Goal: Task Accomplishment & Management: Complete application form

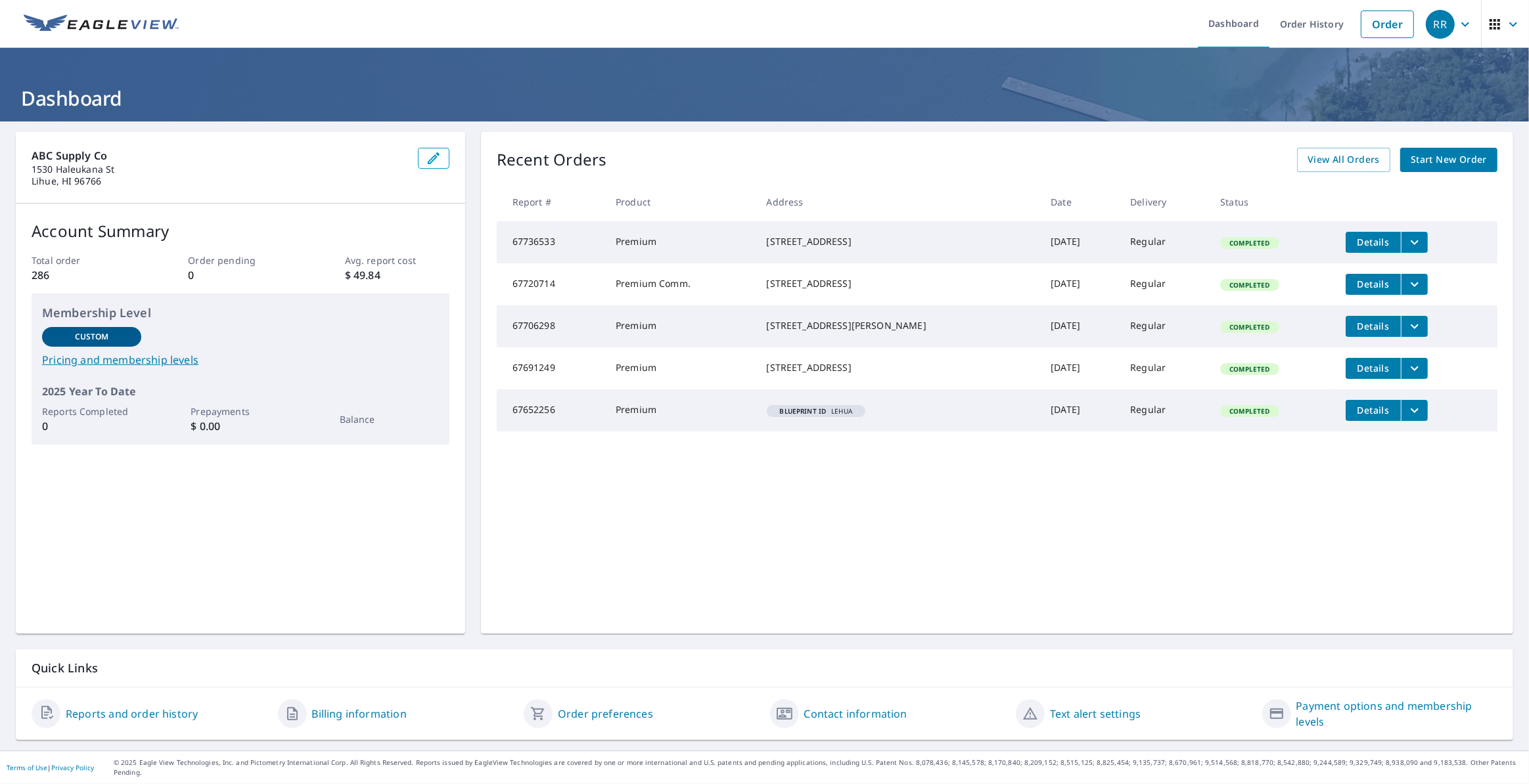
click at [1464, 162] on span "Start New Order" at bounding box center [1449, 160] width 76 height 16
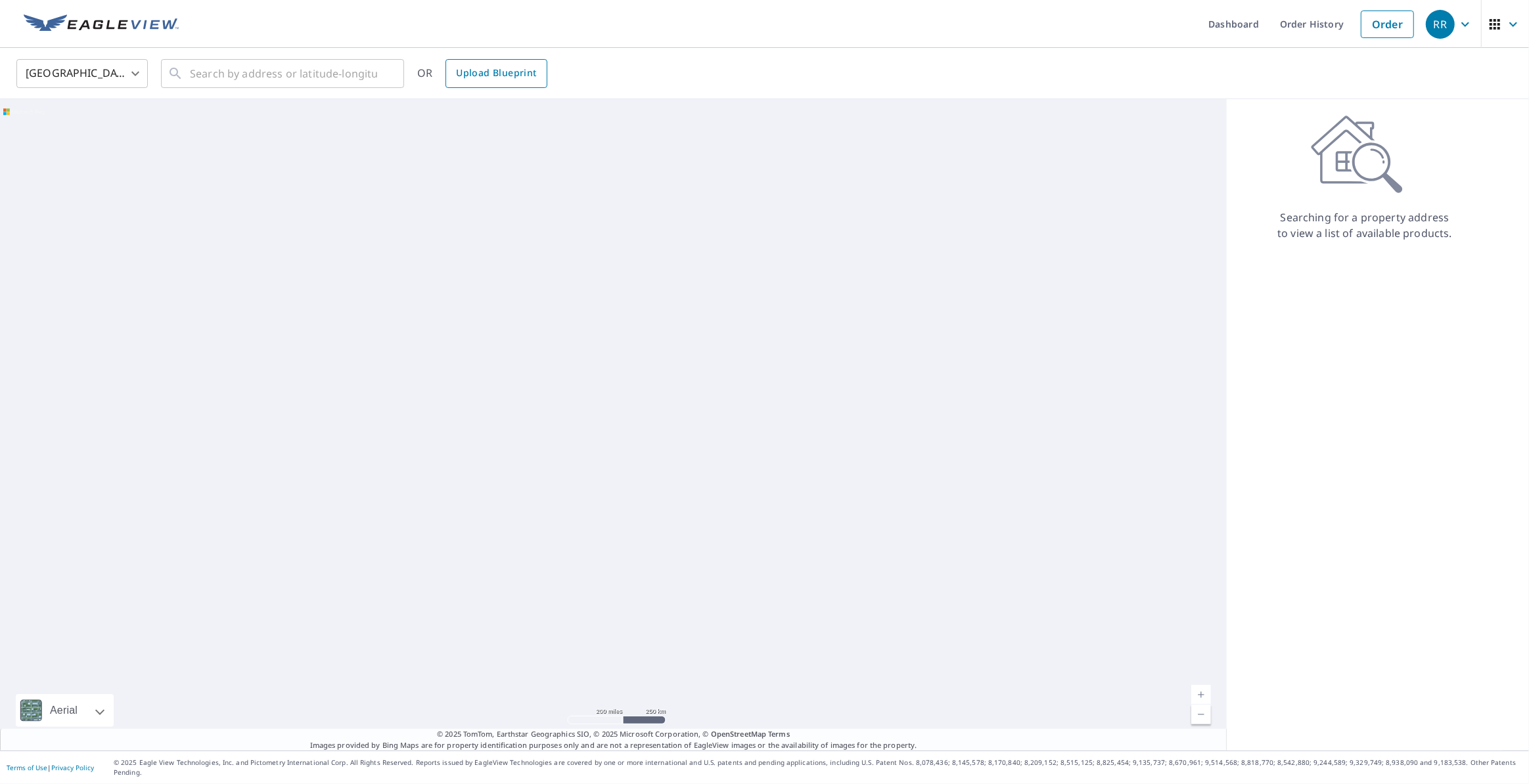
click at [509, 80] on span "Upload Blueprint" at bounding box center [496, 73] width 80 height 16
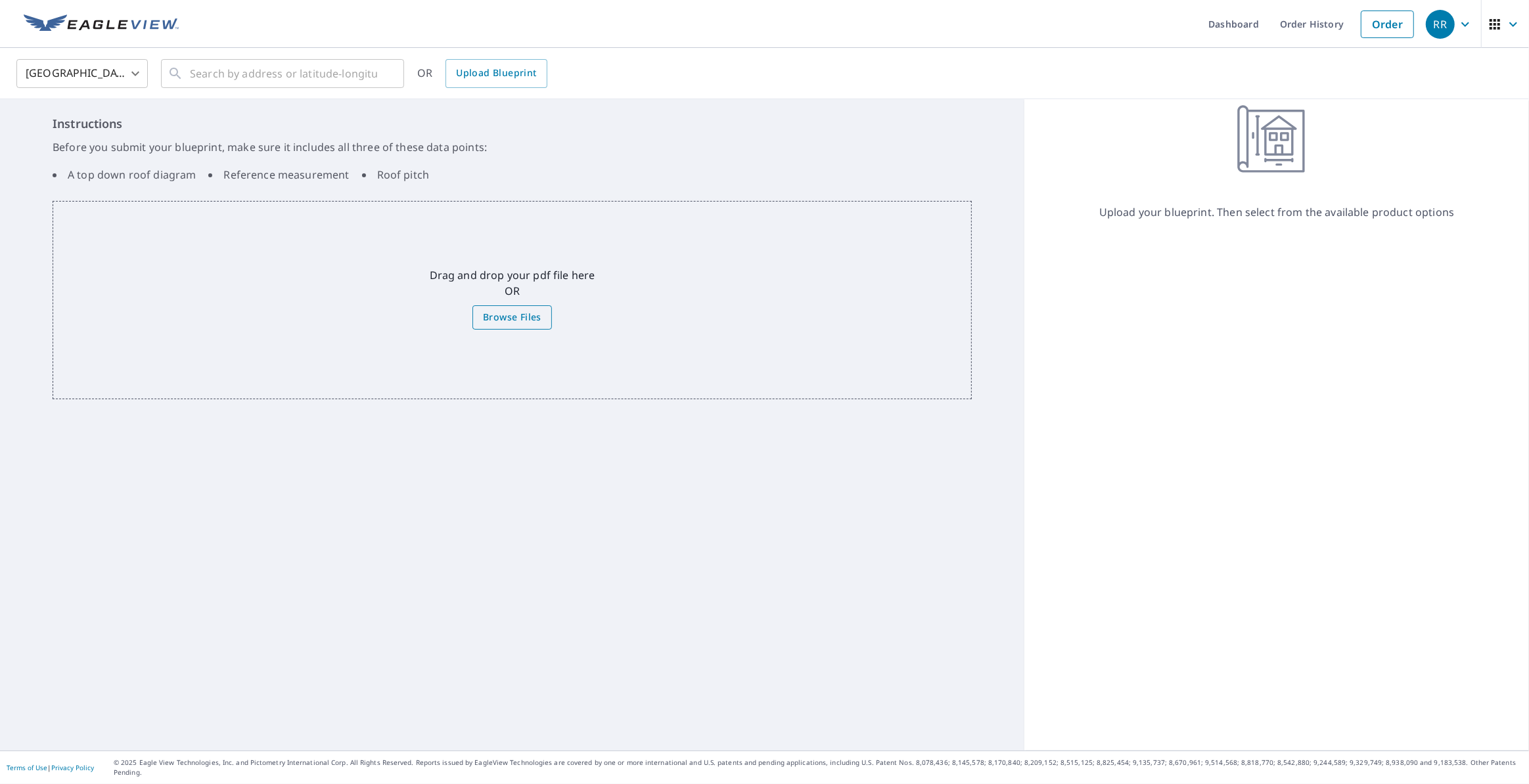
click at [506, 309] on span "Browse Files" at bounding box center [512, 318] width 59 height 16
click at [0, 0] on input "Browse Files" at bounding box center [0, 0] width 0 height 0
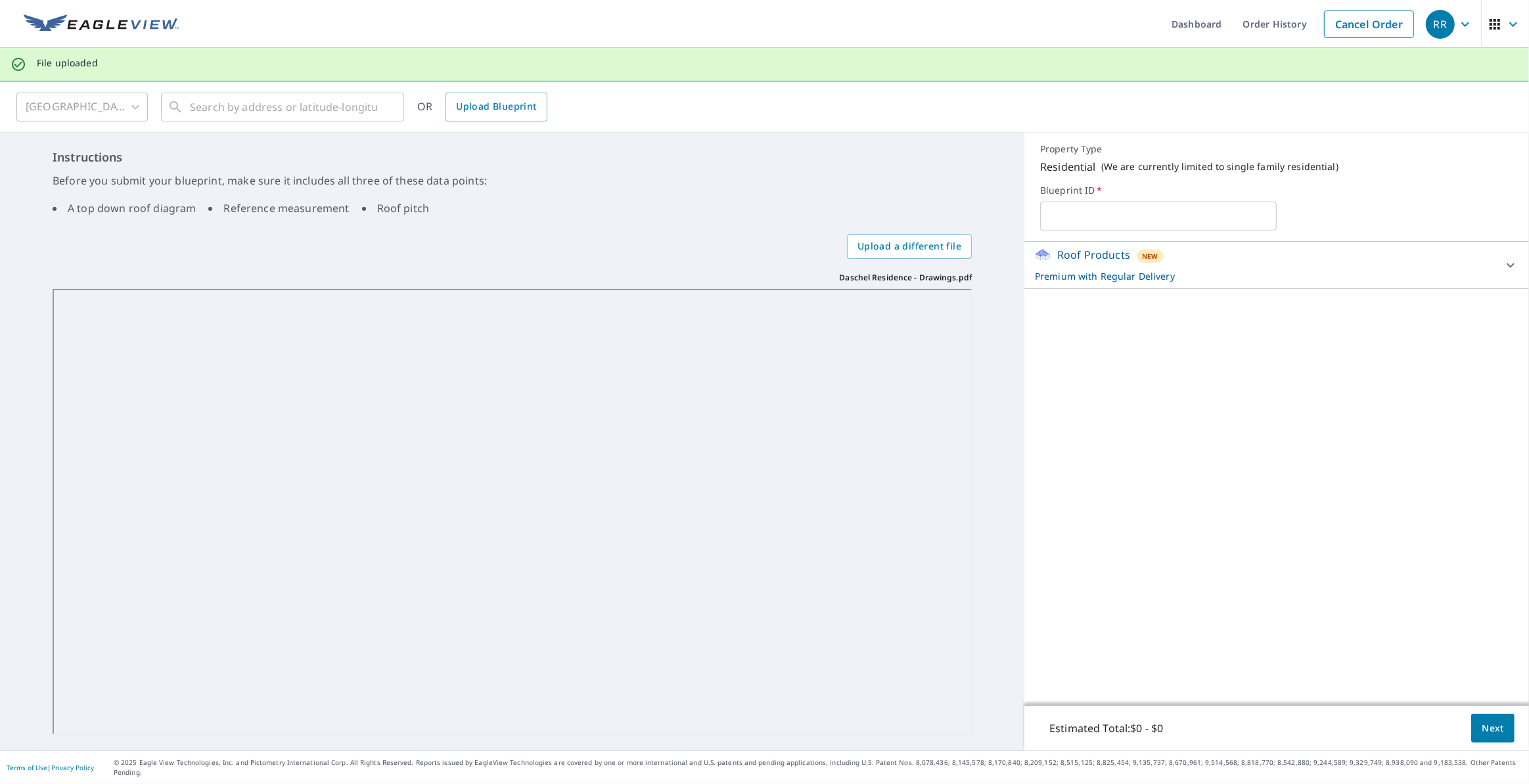
click at [1065, 219] on input "text" at bounding box center [1158, 216] width 237 height 36
type input "DASCHEL"
click at [1496, 734] on button "Next" at bounding box center [1493, 729] width 43 height 30
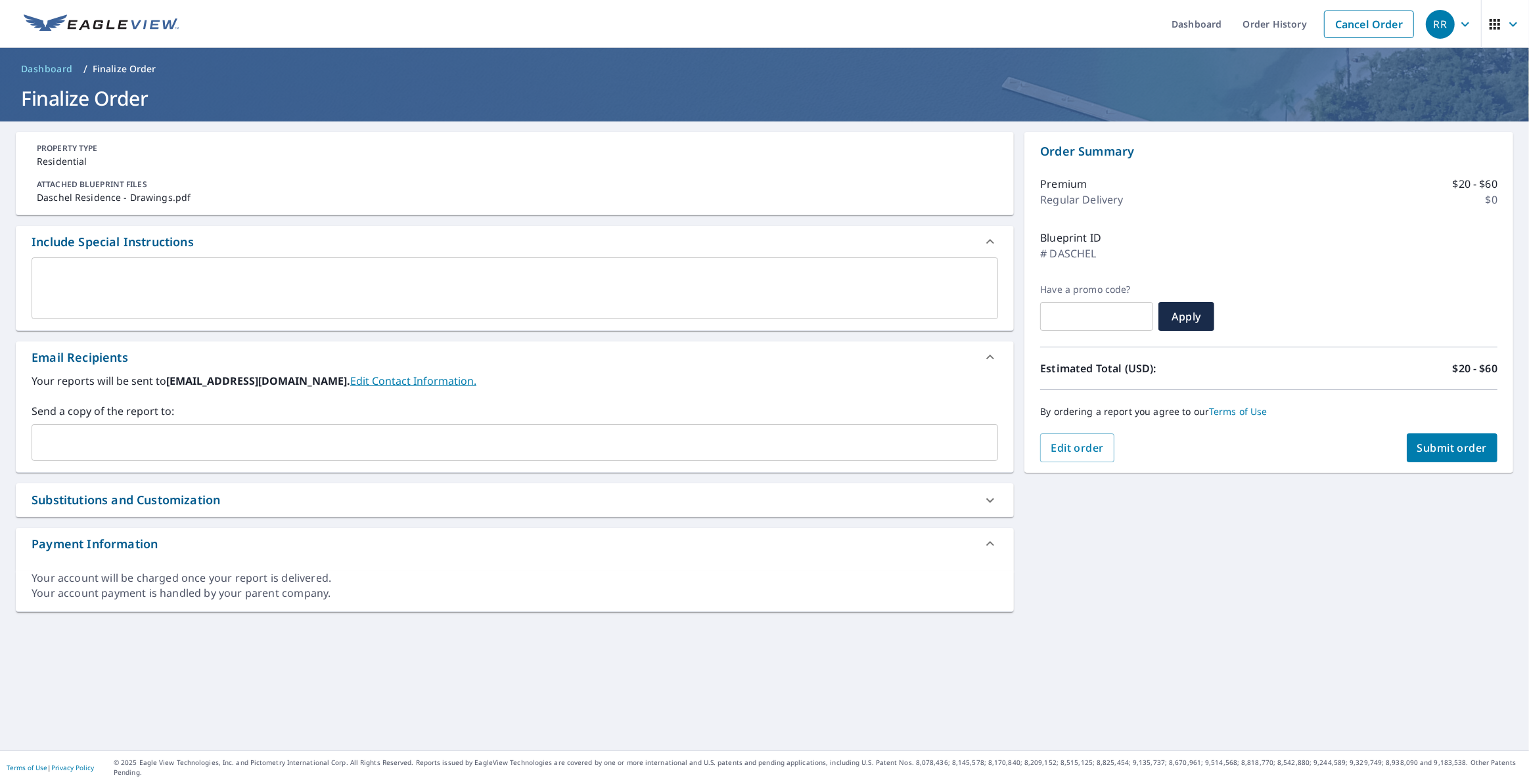
click at [1437, 441] on span "Submit order" at bounding box center [1452, 448] width 70 height 14
